Goal: Transaction & Acquisition: Subscribe to service/newsletter

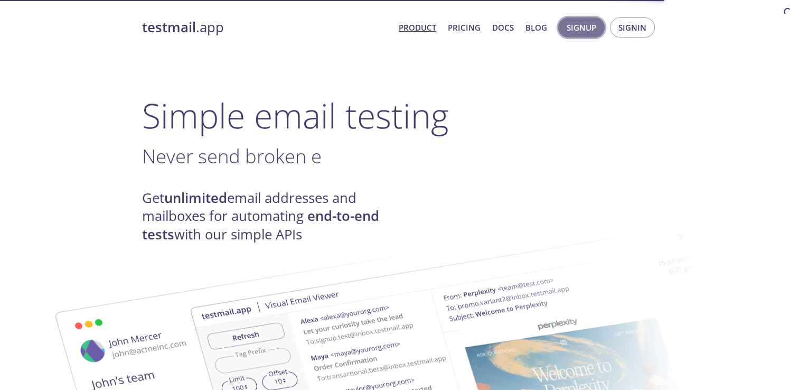
click at [591, 33] on span "Signup" at bounding box center [582, 28] width 30 height 14
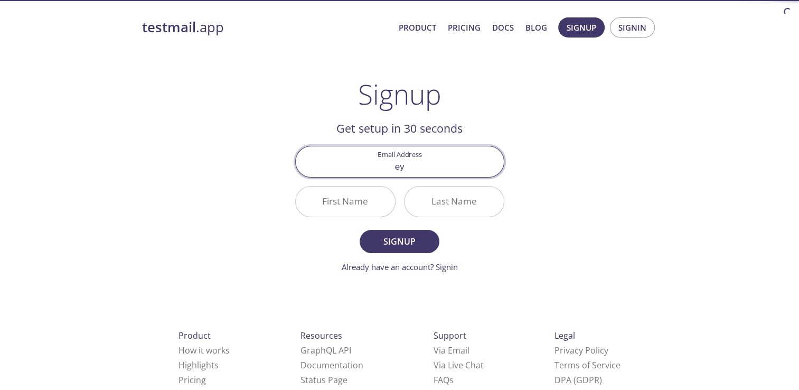
type input "е"
type input "testmostest"
click at [398, 246] on span "Signup" at bounding box center [399, 241] width 56 height 15
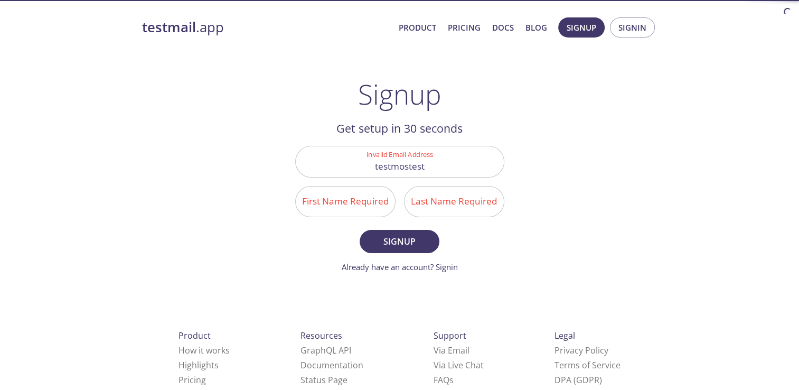
click at [342, 203] on input "First Name Required" at bounding box center [345, 202] width 99 height 30
type input "M"
type input "Test"
click at [473, 195] on input "Last Name Required" at bounding box center [454, 202] width 99 height 30
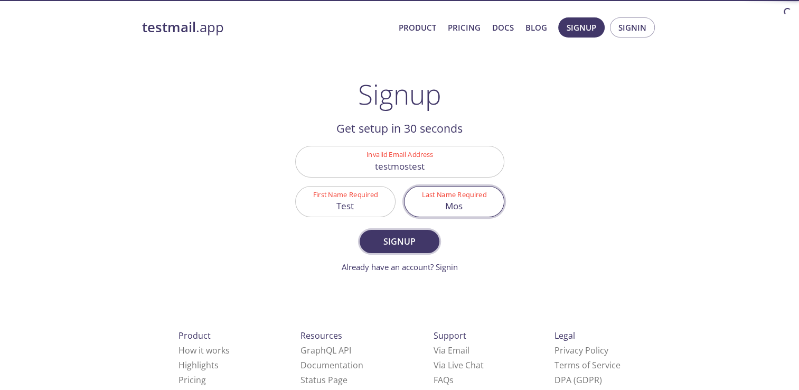
type input "Mos"
click at [413, 246] on span "Signup" at bounding box center [399, 241] width 56 height 15
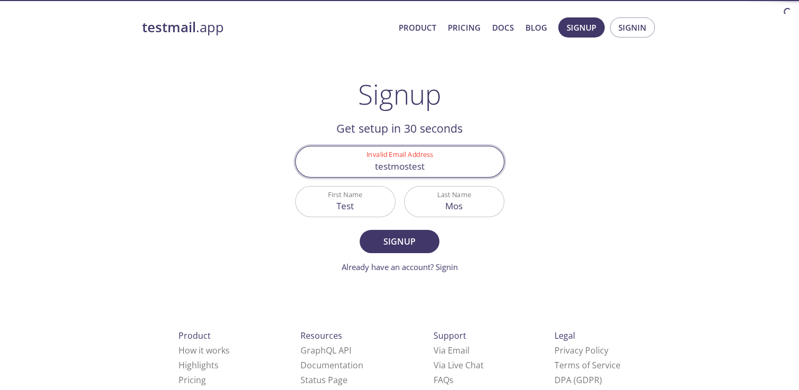
click at [443, 168] on input "testmostest" at bounding box center [400, 161] width 208 height 30
type input "testmostest111"
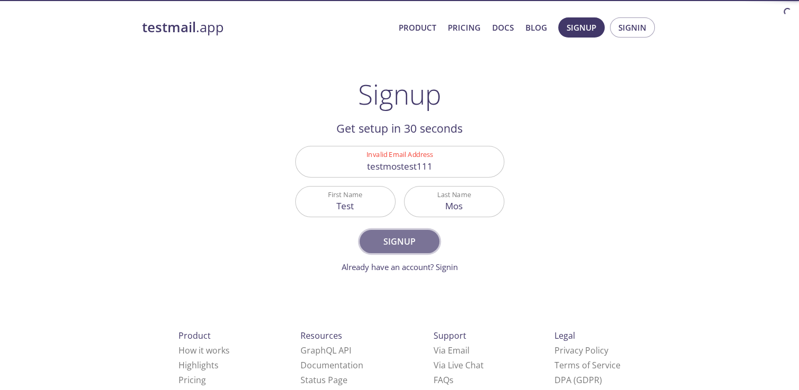
click at [398, 242] on span "Signup" at bounding box center [399, 241] width 56 height 15
